Goal: Navigation & Orientation: Find specific page/section

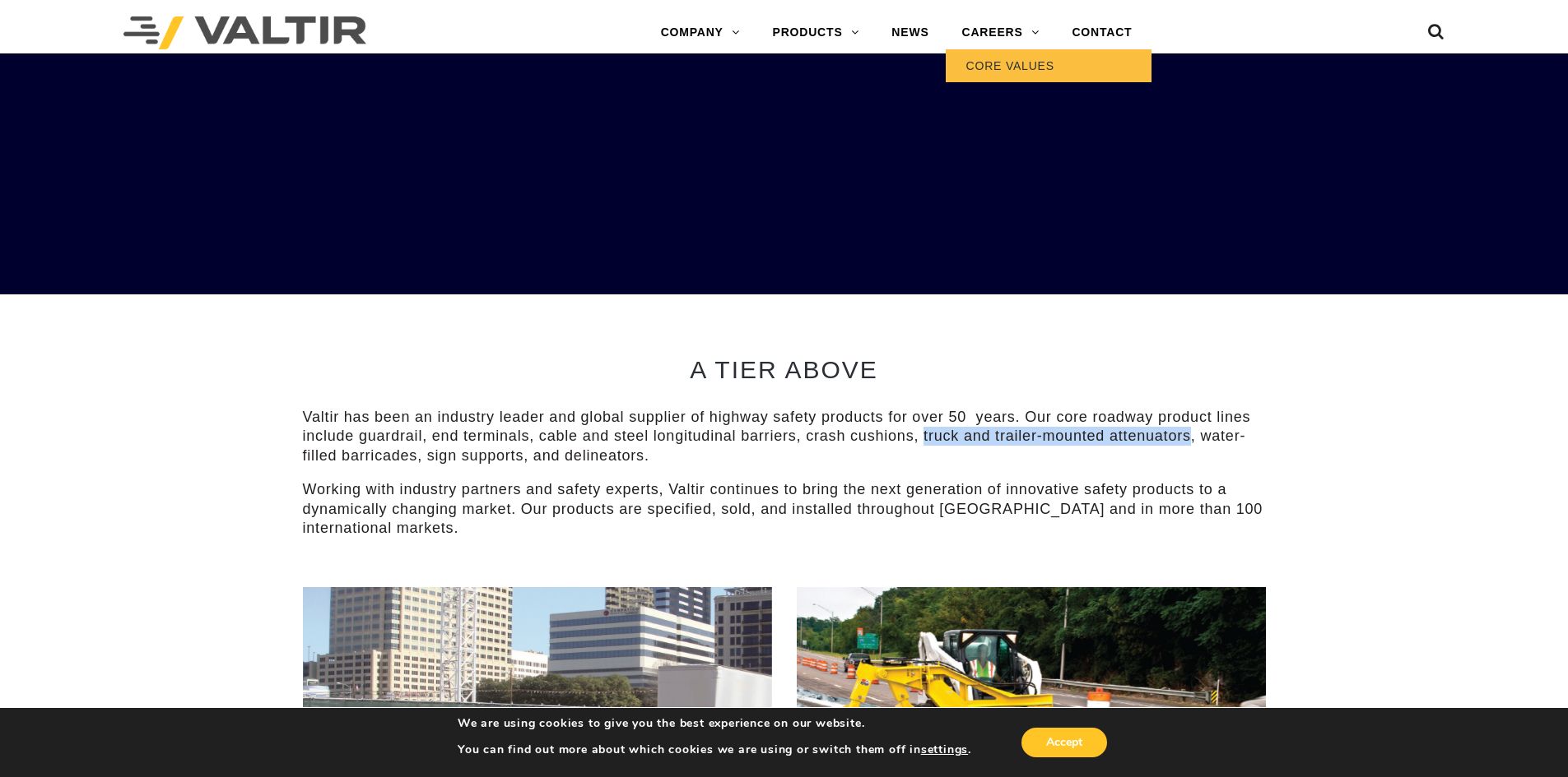
click at [1013, 59] on link "CORE VALUES" at bounding box center [1049, 66] width 206 height 33
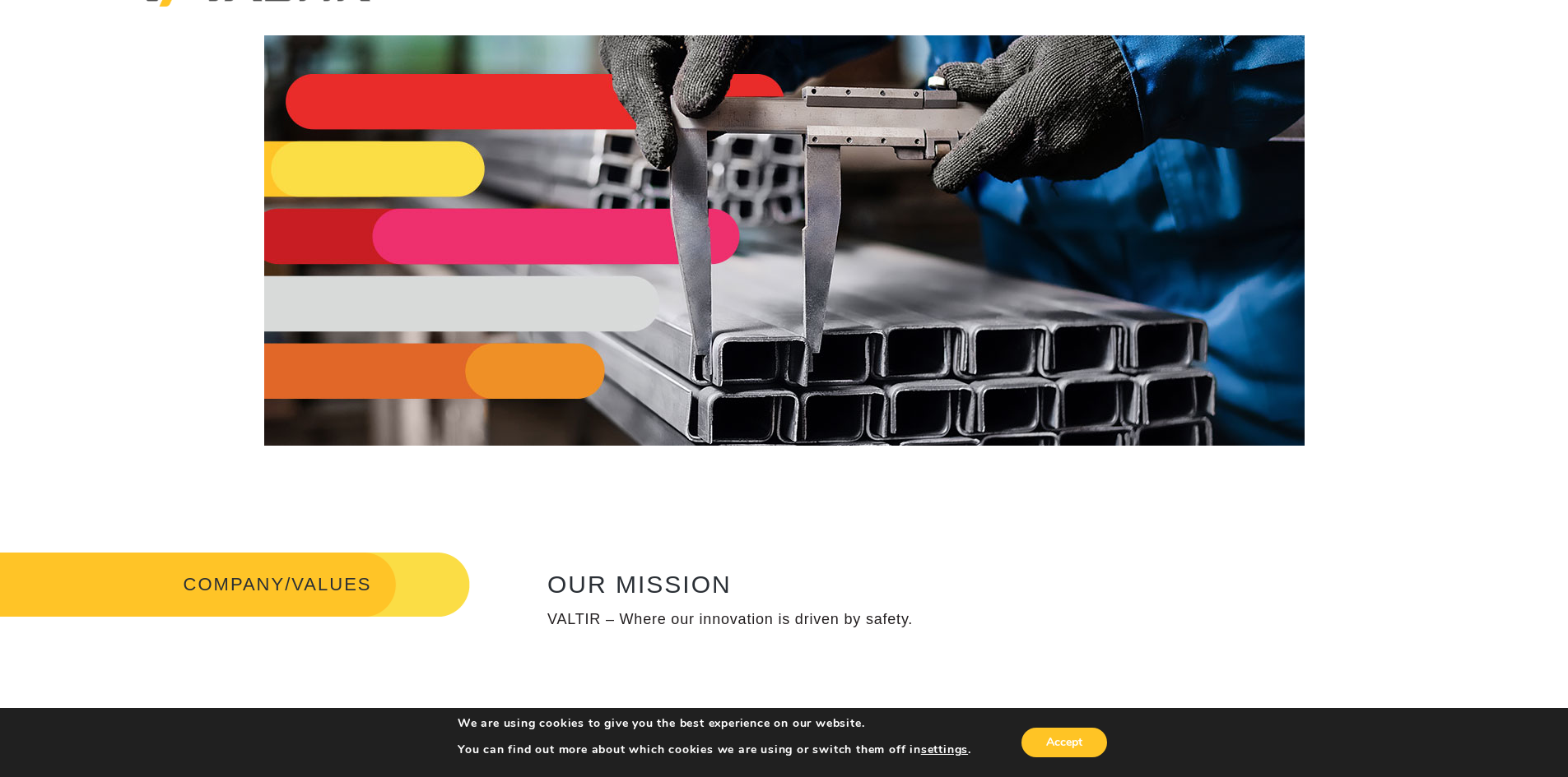
scroll to position [381, 0]
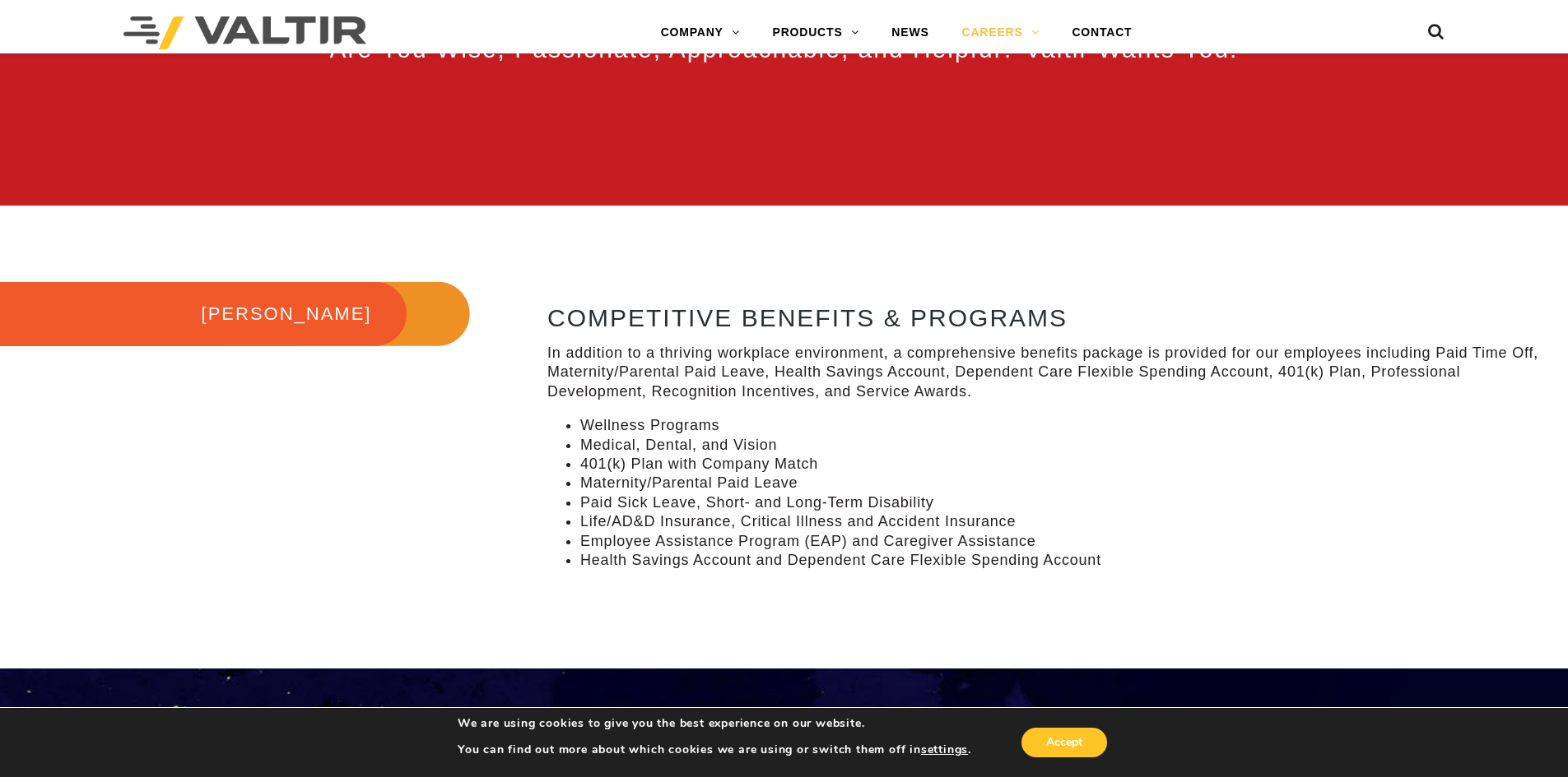
scroll to position [1398, 0]
